Goal: Task Accomplishment & Management: Manage account settings

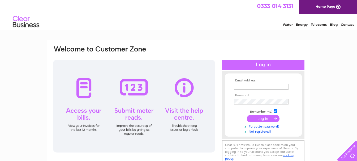
click at [270, 86] on input "text" at bounding box center [261, 87] width 55 height 6
type input "accounts@dohertyandlafferty.co.uk"
click at [274, 99] on td at bounding box center [262, 102] width 61 height 8
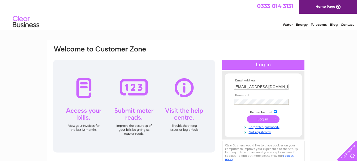
click at [247, 115] on input "submit" at bounding box center [263, 118] width 33 height 7
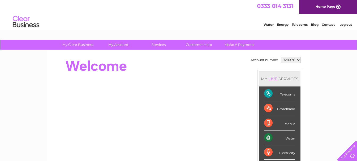
click at [298, 57] on select "920370 933180" at bounding box center [290, 60] width 20 height 6
select select "933180"
click at [280, 57] on select "920370 933180" at bounding box center [290, 60] width 20 height 6
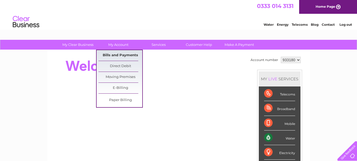
click at [127, 54] on link "Bills and Payments" at bounding box center [120, 55] width 44 height 11
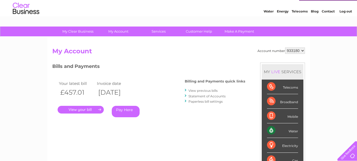
scroll to position [27, 0]
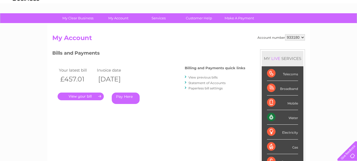
click at [78, 95] on link "." at bounding box center [81, 97] width 46 height 8
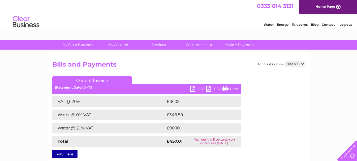
click at [194, 90] on link "PDF" at bounding box center [198, 90] width 16 height 8
